Goal: Find specific fact: Find specific fact

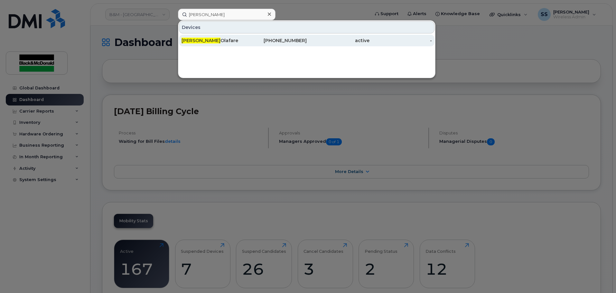
type input "[PERSON_NAME]"
click at [245, 43] on div "587-335-6614" at bounding box center [275, 40] width 63 height 6
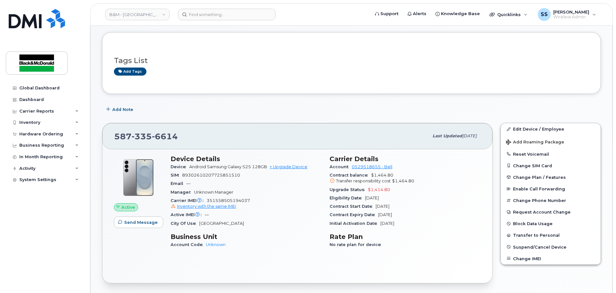
scroll to position [64, 0]
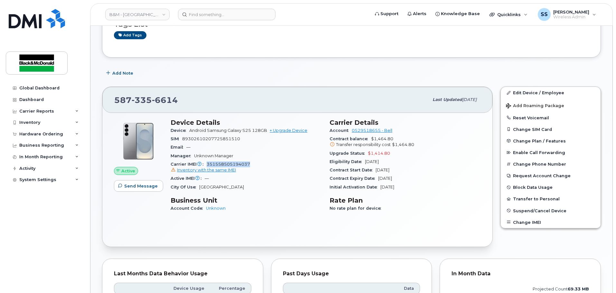
drag, startPoint x: 255, startPoint y: 163, endPoint x: 224, endPoint y: 164, distance: 30.9
click at [206, 164] on div "Carrier IMEI Carrier IMEI is reported during the last billing cycle or change o…" at bounding box center [246, 167] width 151 height 14
drag, startPoint x: 267, startPoint y: 128, endPoint x: 194, endPoint y: 130, distance: 73.4
click at [188, 130] on div "Device Android Samsung Galaxy S25 128GB + Upgrade Device" at bounding box center [246, 131] width 151 height 8
copy span "Android Samsung Galaxy S25 128GB"
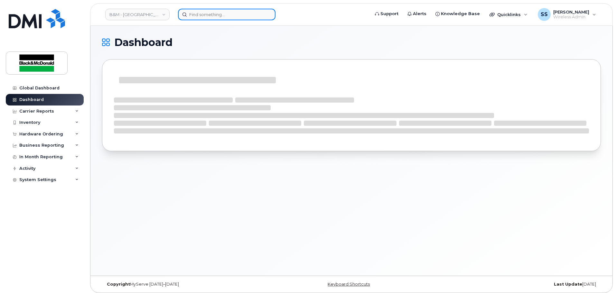
click at [232, 16] on input at bounding box center [227, 15] width 98 height 12
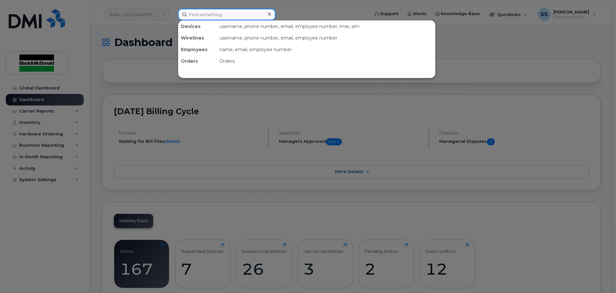
click at [199, 12] on input at bounding box center [227, 15] width 98 height 12
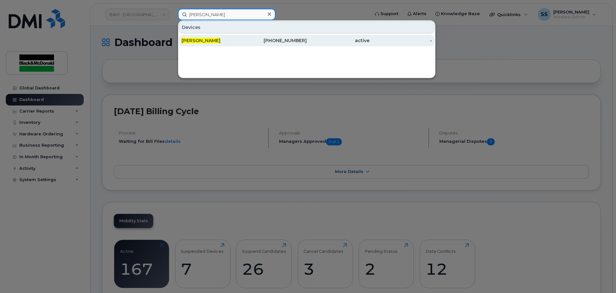
type input "Marcus Toma"
click at [222, 42] on div "Marcus Toma" at bounding box center [213, 40] width 63 height 6
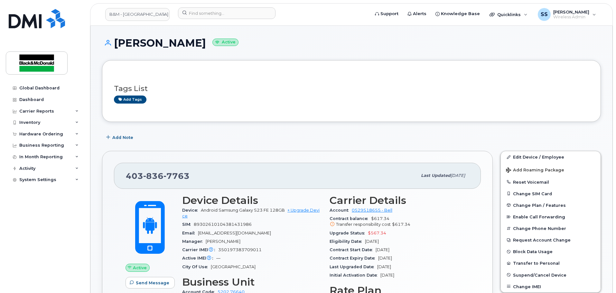
click at [261, 256] on div "Active IMEI Active IMEI is refreshed daily with a delay of up to 48 hours follo…" at bounding box center [252, 258] width 140 height 8
drag, startPoint x: 252, startPoint y: 252, endPoint x: 219, endPoint y: 254, distance: 32.9
click at [219, 254] on div "Carrier IMEI Carrier IMEI is reported during the last billing cycle or change o…" at bounding box center [252, 250] width 140 height 8
copy span "350197383709011"
